Goal: Task Accomplishment & Management: Manage account settings

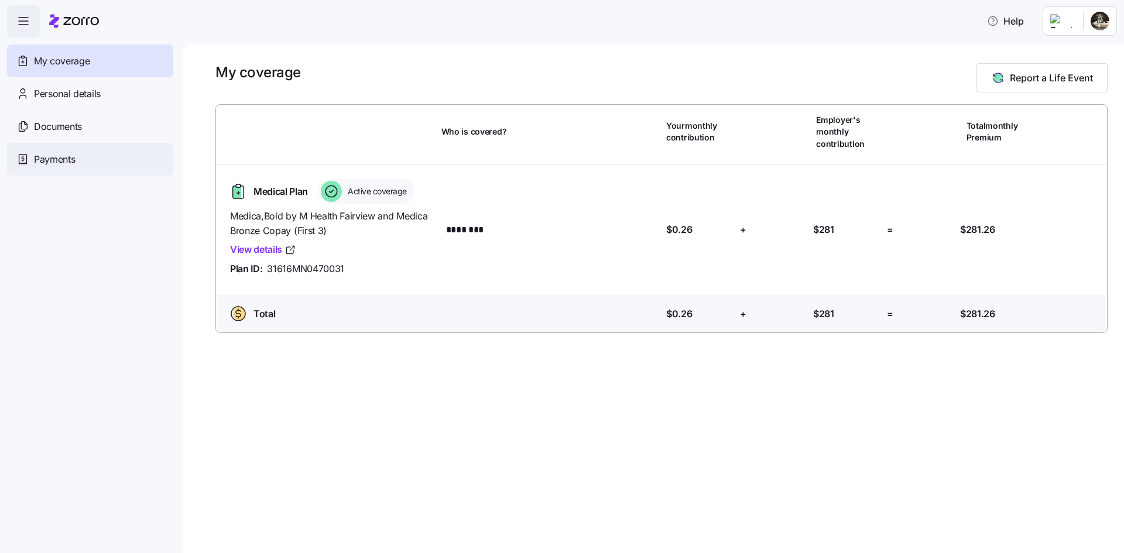
click at [52, 151] on div "Payments" at bounding box center [90, 159] width 166 height 33
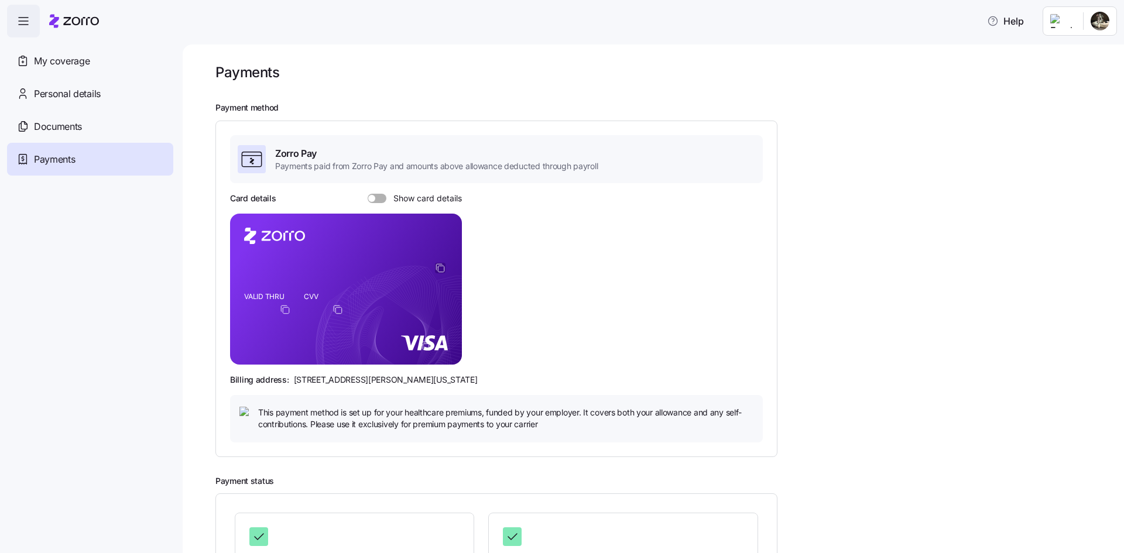
click at [439, 272] on icon "copy-to-clipboard" at bounding box center [440, 268] width 11 height 11
click at [441, 269] on icon "copy-to-clipboard" at bounding box center [440, 268] width 11 height 11
click at [434, 266] on rect at bounding box center [346, 289] width 232 height 151
click at [287, 306] on icon "copy-to-clipboard" at bounding box center [285, 309] width 11 height 11
click at [283, 272] on icon "VALID THRU CVV" at bounding box center [346, 289] width 232 height 151
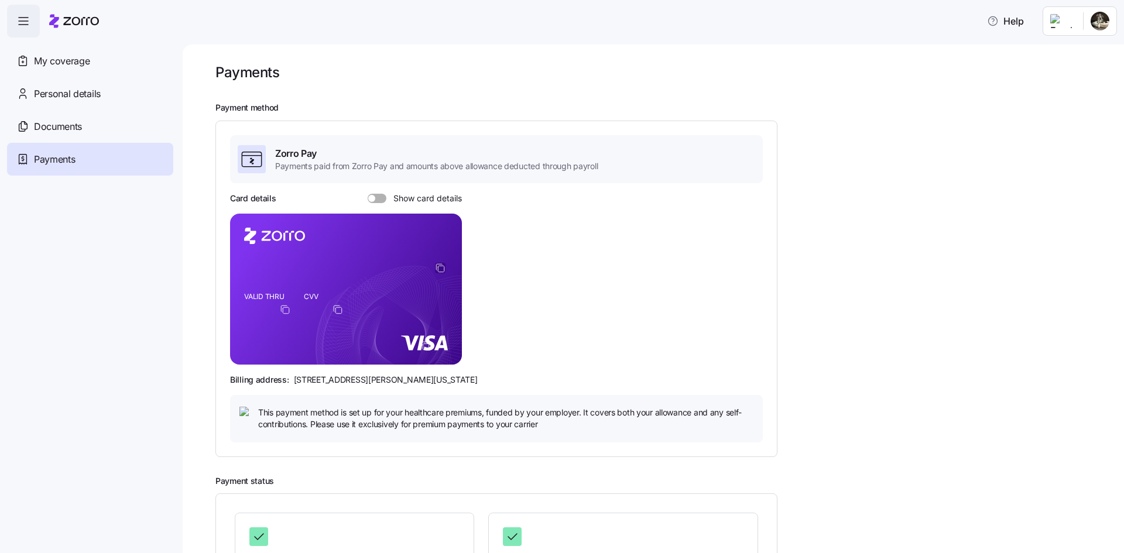
click at [299, 257] on rect at bounding box center [346, 289] width 232 height 151
click at [378, 193] on div "Card details Show card details" at bounding box center [346, 199] width 232 height 12
click at [372, 197] on span at bounding box center [371, 198] width 7 height 7
click at [368, 194] on input "Show card details" at bounding box center [368, 194] width 0 height 0
